Goal: Information Seeking & Learning: Stay updated

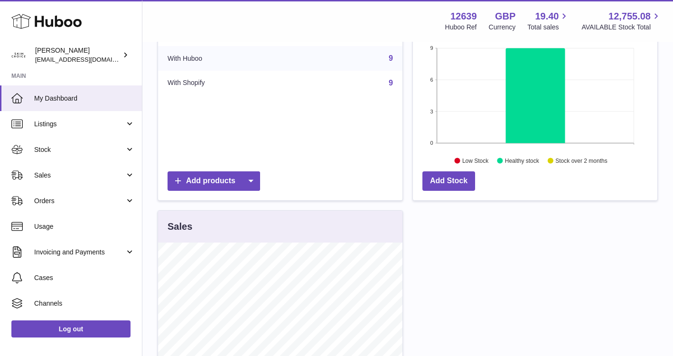
scroll to position [153, 0]
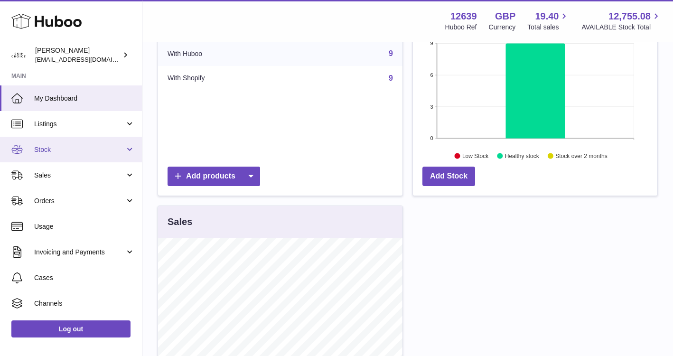
click at [98, 158] on link "Stock" at bounding box center [71, 150] width 142 height 26
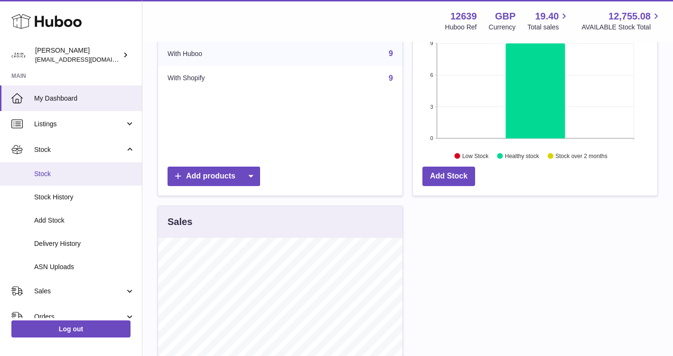
click at [95, 172] on span "Stock" at bounding box center [84, 173] width 101 height 9
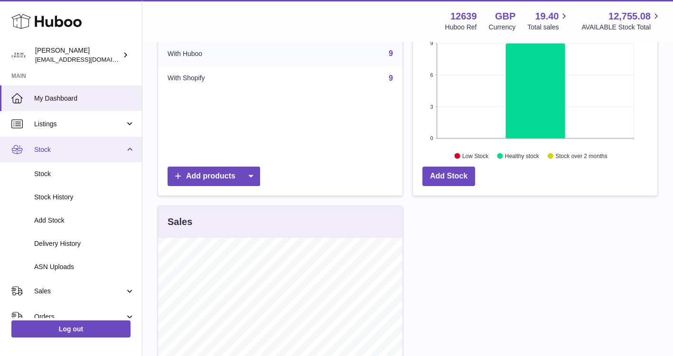
click at [117, 152] on span "Stock" at bounding box center [79, 149] width 91 height 9
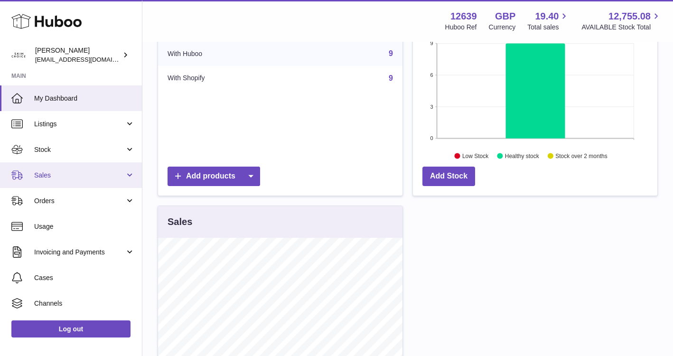
click at [111, 183] on link "Sales" at bounding box center [71, 175] width 142 height 26
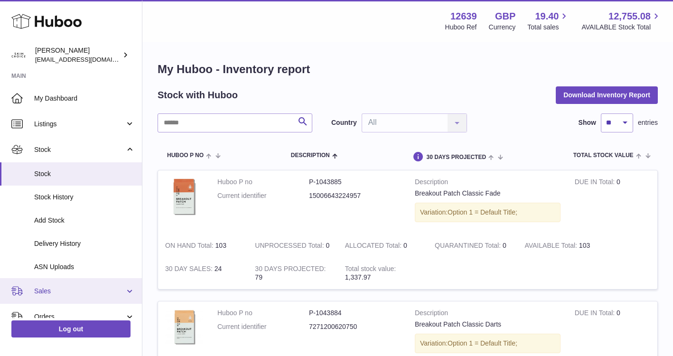
click at [87, 293] on span "Sales" at bounding box center [79, 290] width 91 height 9
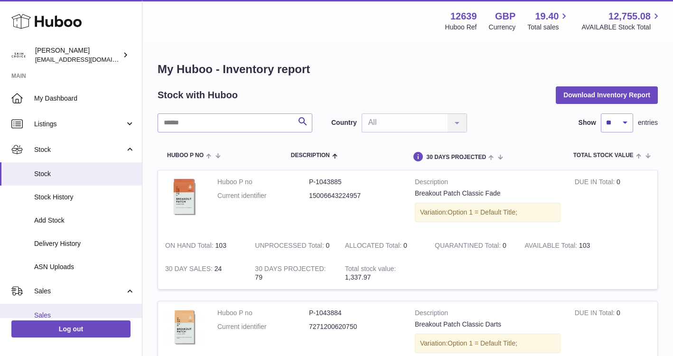
click at [74, 312] on span "Sales" at bounding box center [84, 315] width 101 height 9
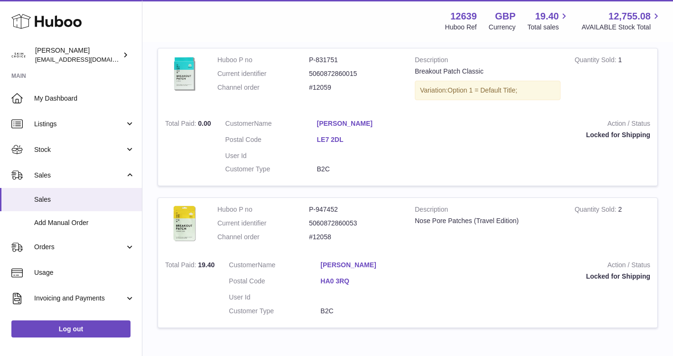
scroll to position [383, 0]
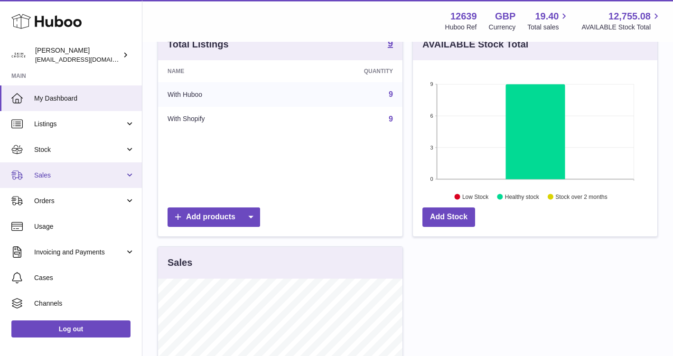
scroll to position [115, 0]
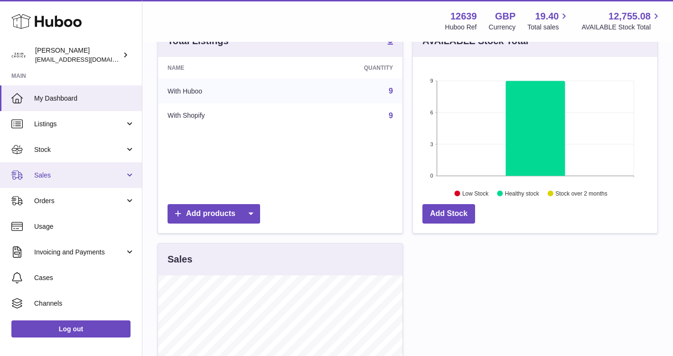
click at [79, 178] on span "Sales" at bounding box center [79, 175] width 91 height 9
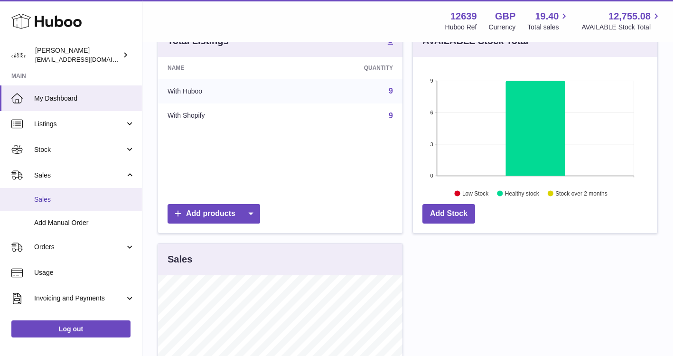
click at [78, 199] on span "Sales" at bounding box center [84, 199] width 101 height 9
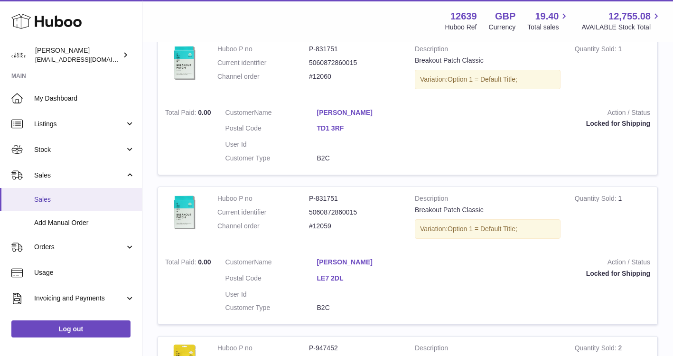
click at [112, 198] on span "Sales" at bounding box center [84, 199] width 101 height 9
